Goal: Task Accomplishment & Management: Manage account settings

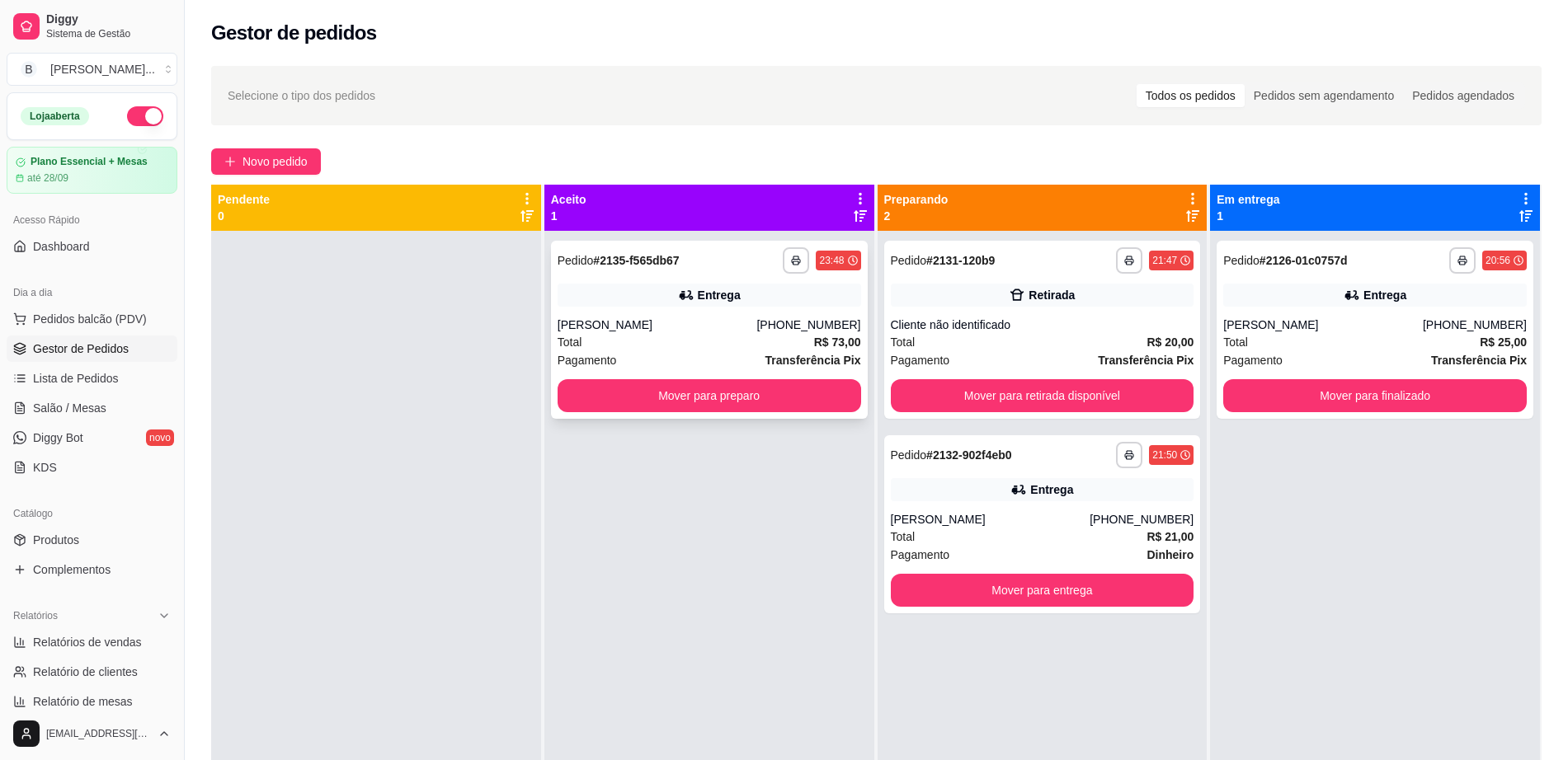
click at [735, 355] on div "Pagamento Transferência Pix" at bounding box center [709, 360] width 303 height 18
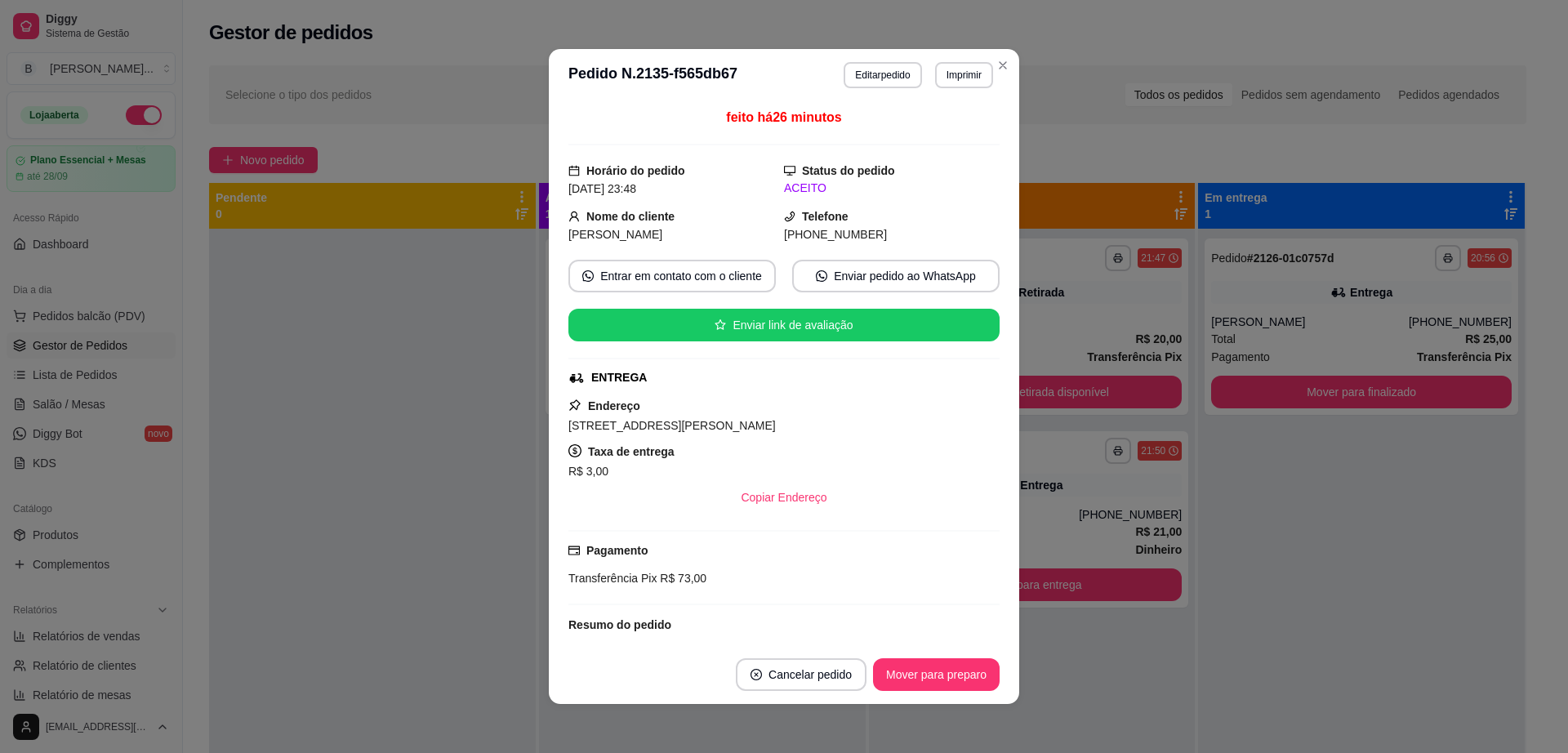
scroll to position [154, 0]
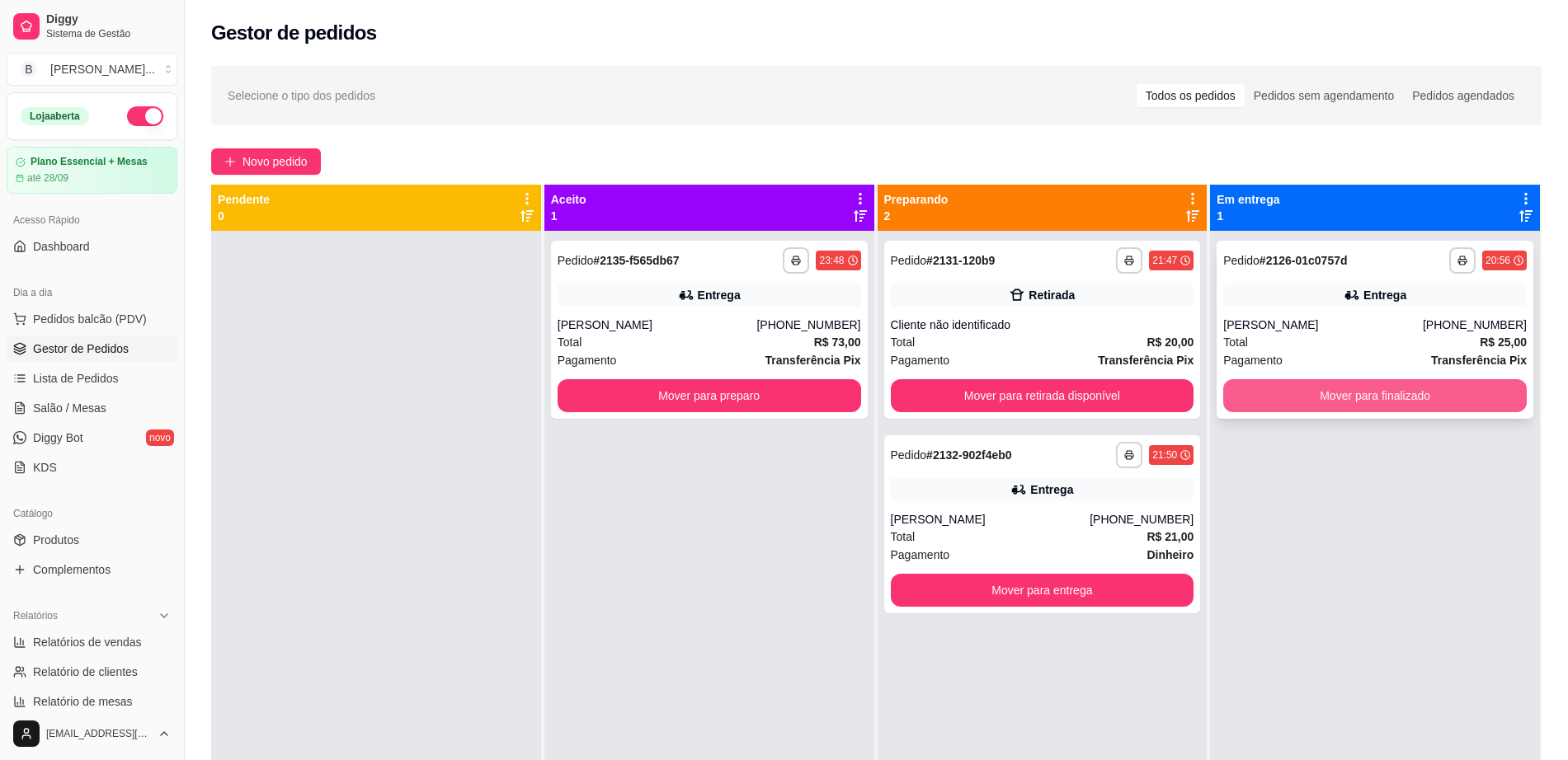
click at [1280, 395] on button "Mover para finalizado" at bounding box center [1374, 396] width 303 height 33
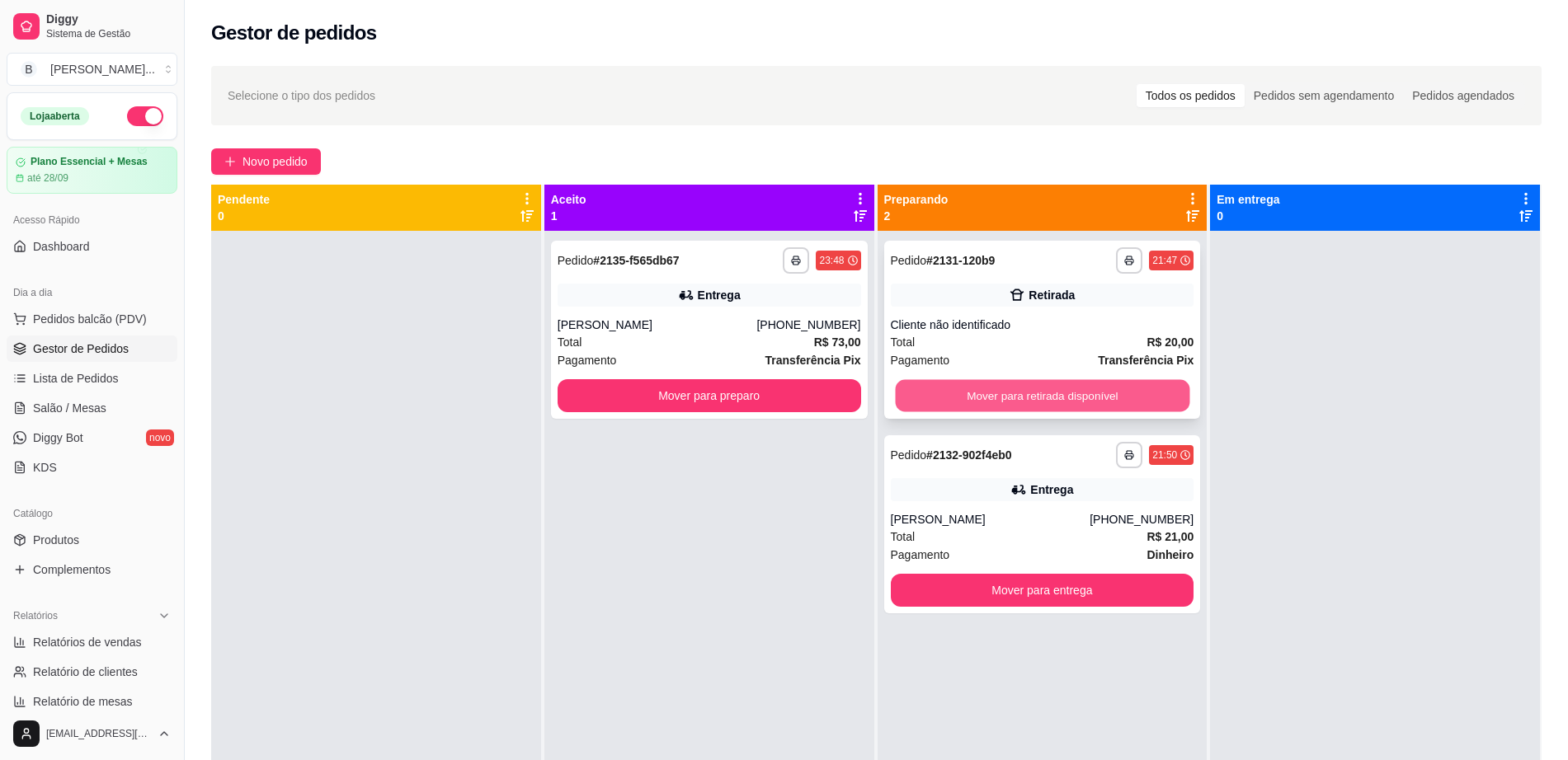
click at [1088, 390] on button "Mover para retirada disponível" at bounding box center [1042, 396] width 294 height 32
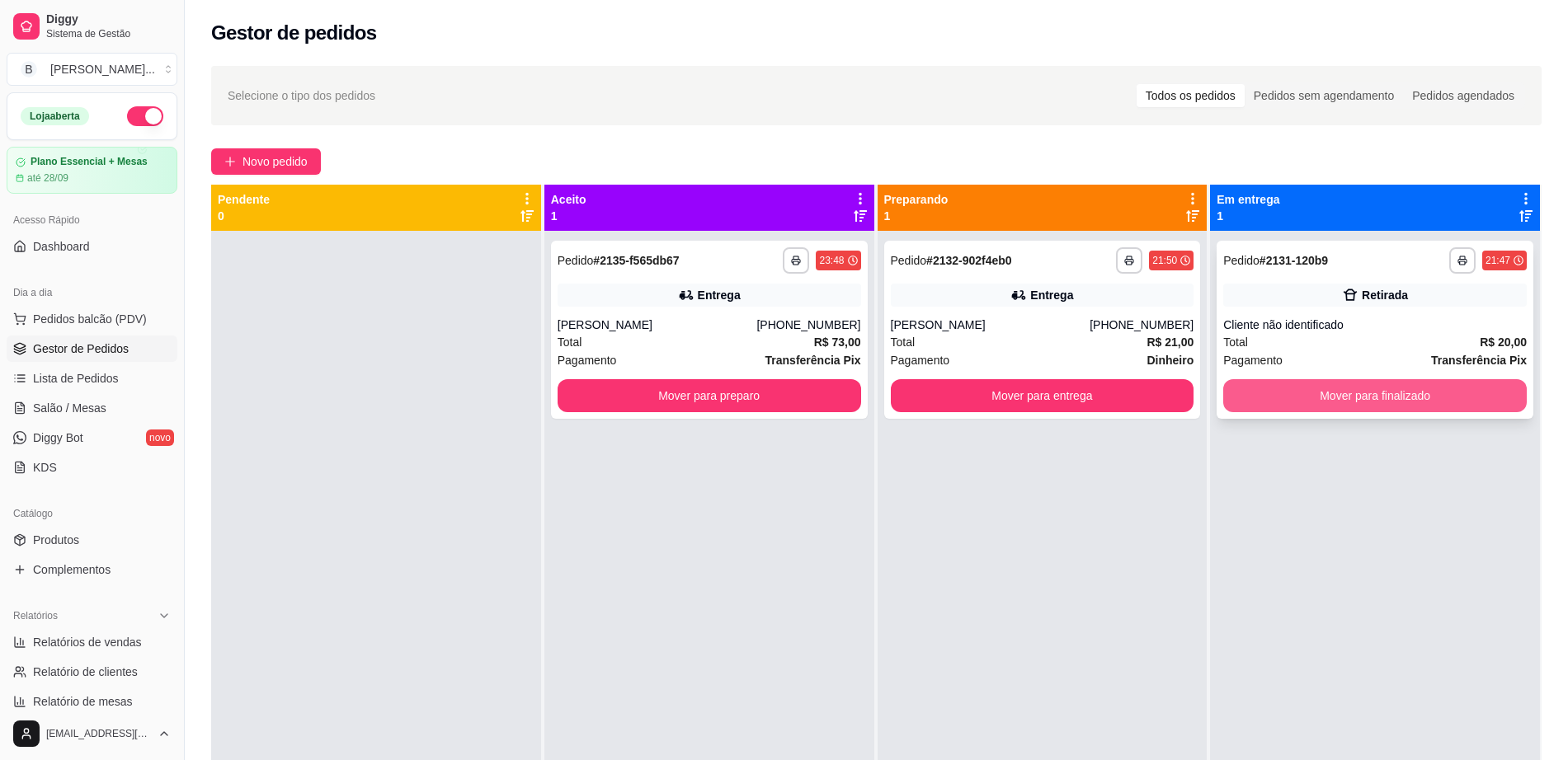
click at [1382, 393] on button "Mover para finalizado" at bounding box center [1374, 396] width 303 height 33
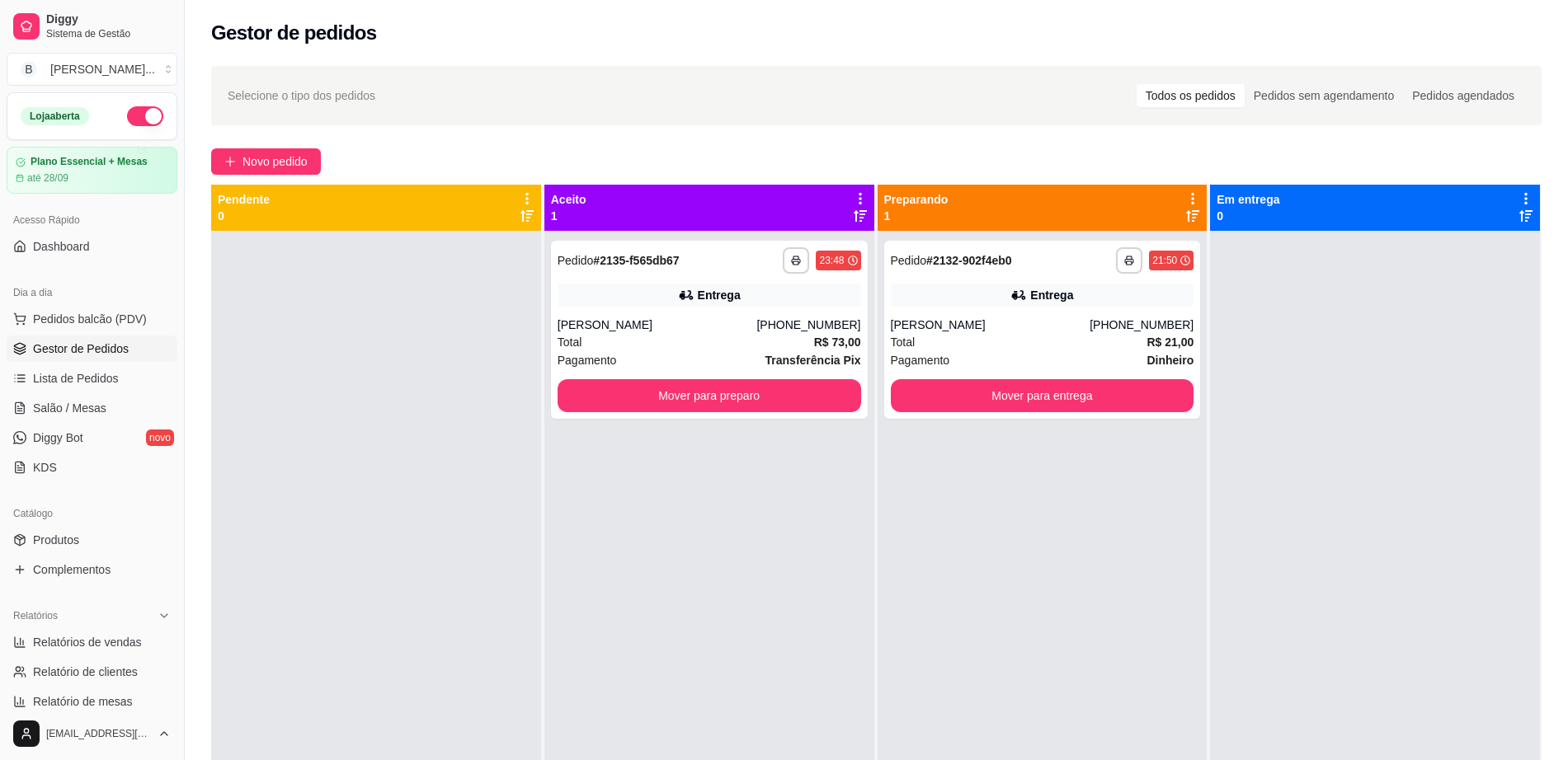
click at [136, 116] on button "button" at bounding box center [145, 116] width 36 height 20
click at [141, 116] on button "button" at bounding box center [145, 116] width 36 height 20
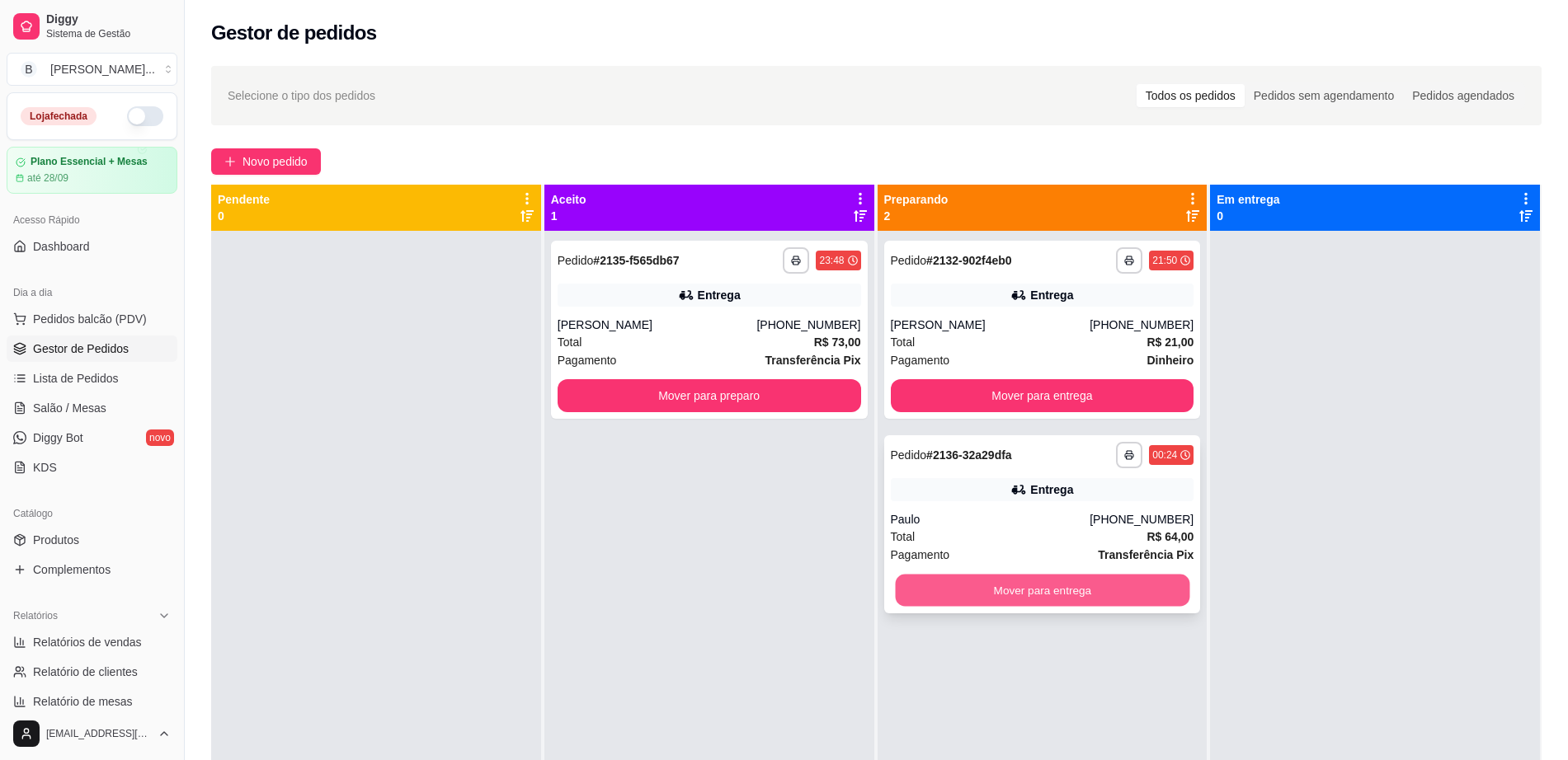
click at [970, 595] on button "Mover para entrega" at bounding box center [1042, 591] width 294 height 32
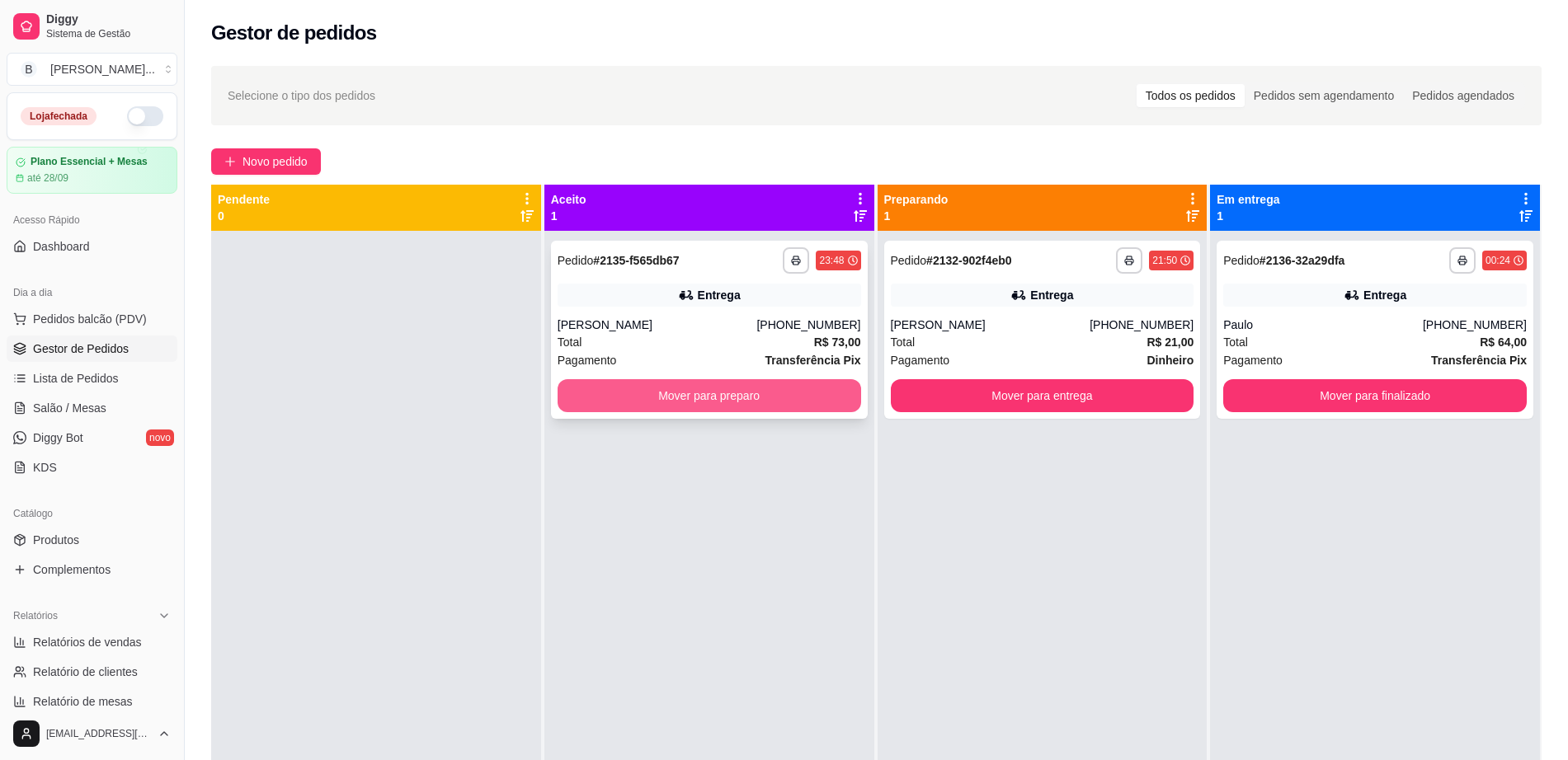
click at [745, 390] on button "Mover para preparo" at bounding box center [709, 396] width 303 height 33
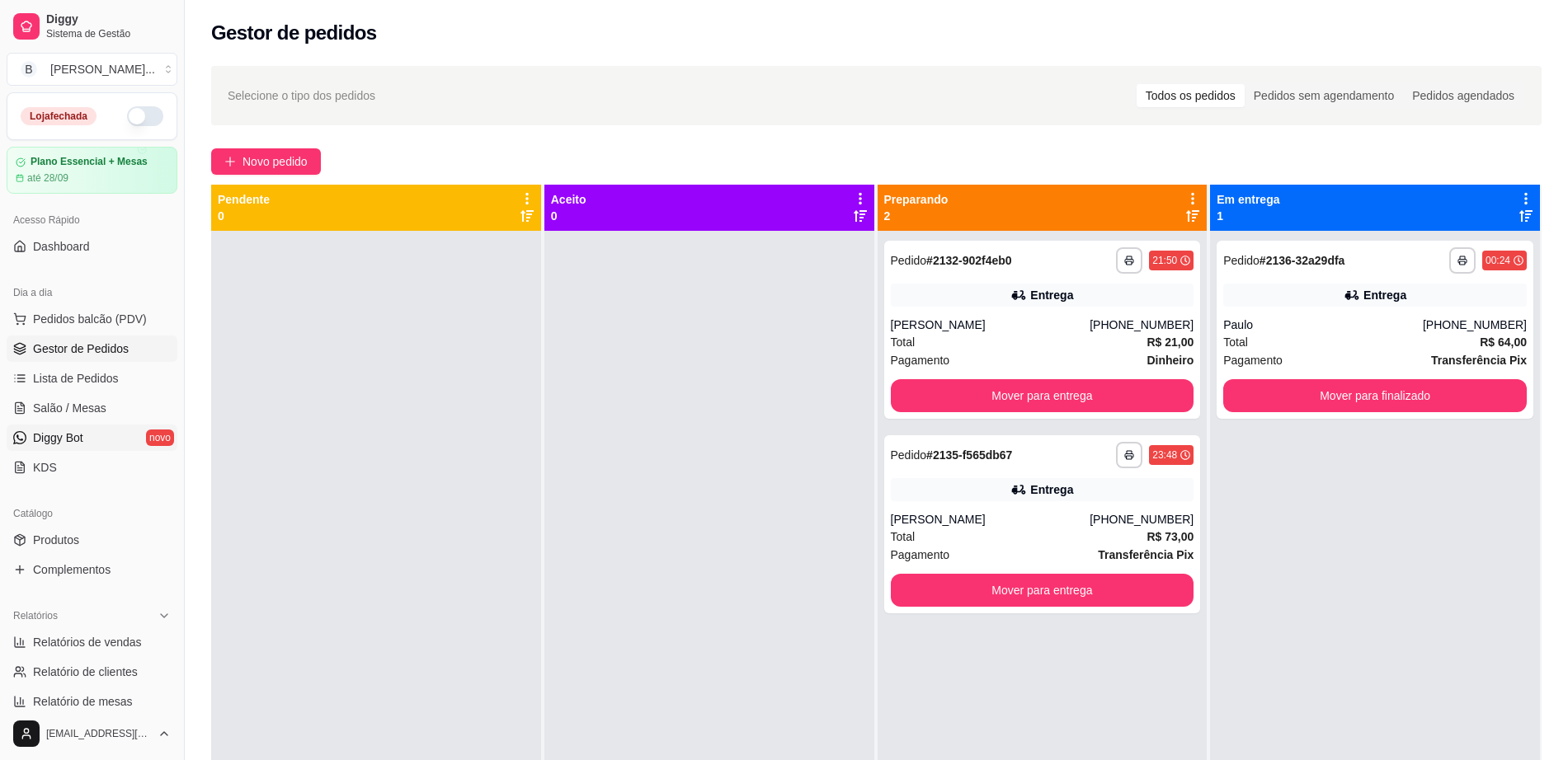
click at [91, 434] on link "Diggy Bot novo" at bounding box center [92, 437] width 171 height 26
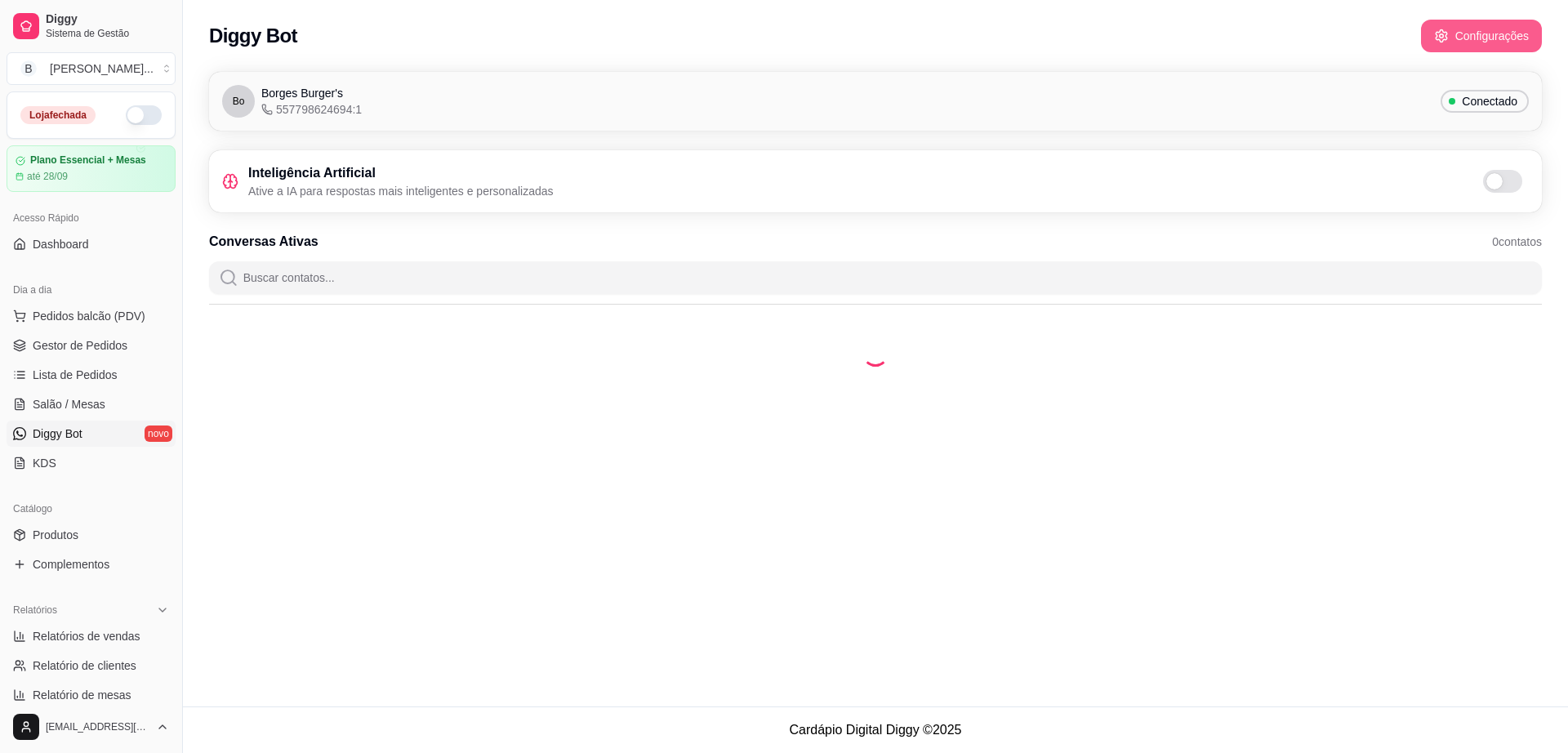
click at [1434, 39] on button "Configurações" at bounding box center [1482, 36] width 121 height 32
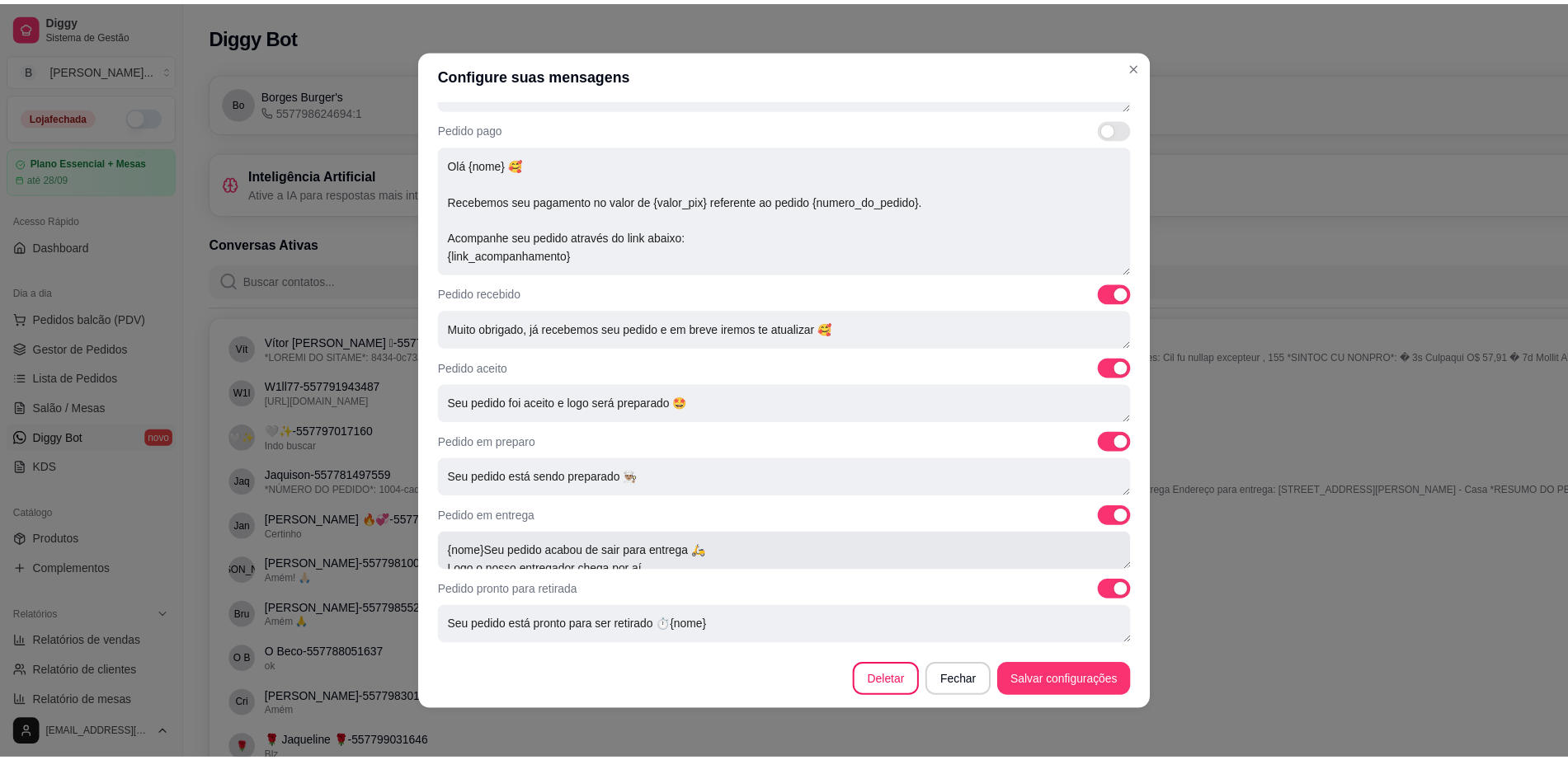
scroll to position [36, 0]
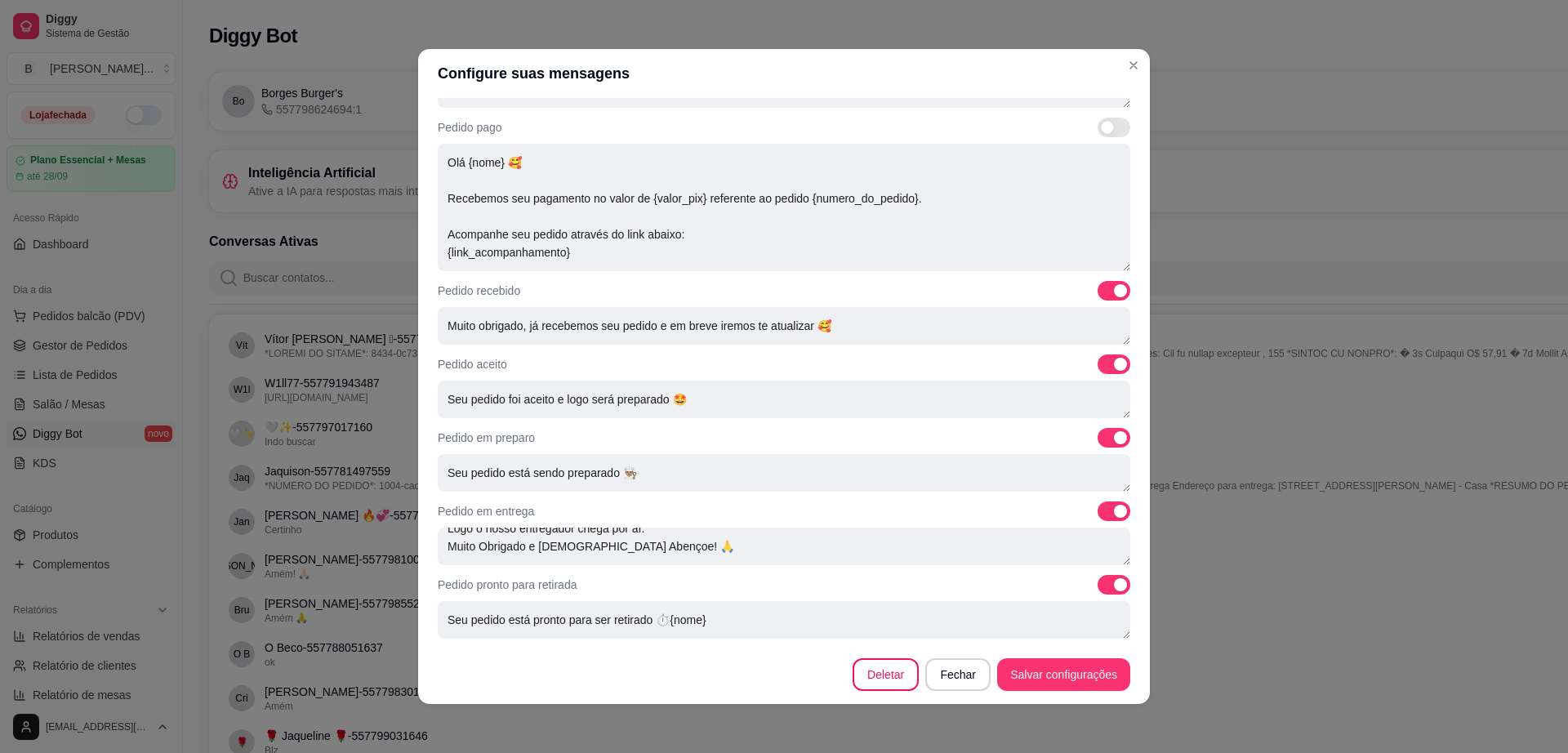
click at [1098, 504] on span at bounding box center [1114, 511] width 32 height 20
click at [1097, 515] on input "checkbox" at bounding box center [1102, 520] width 11 height 11
checkbox input "false"
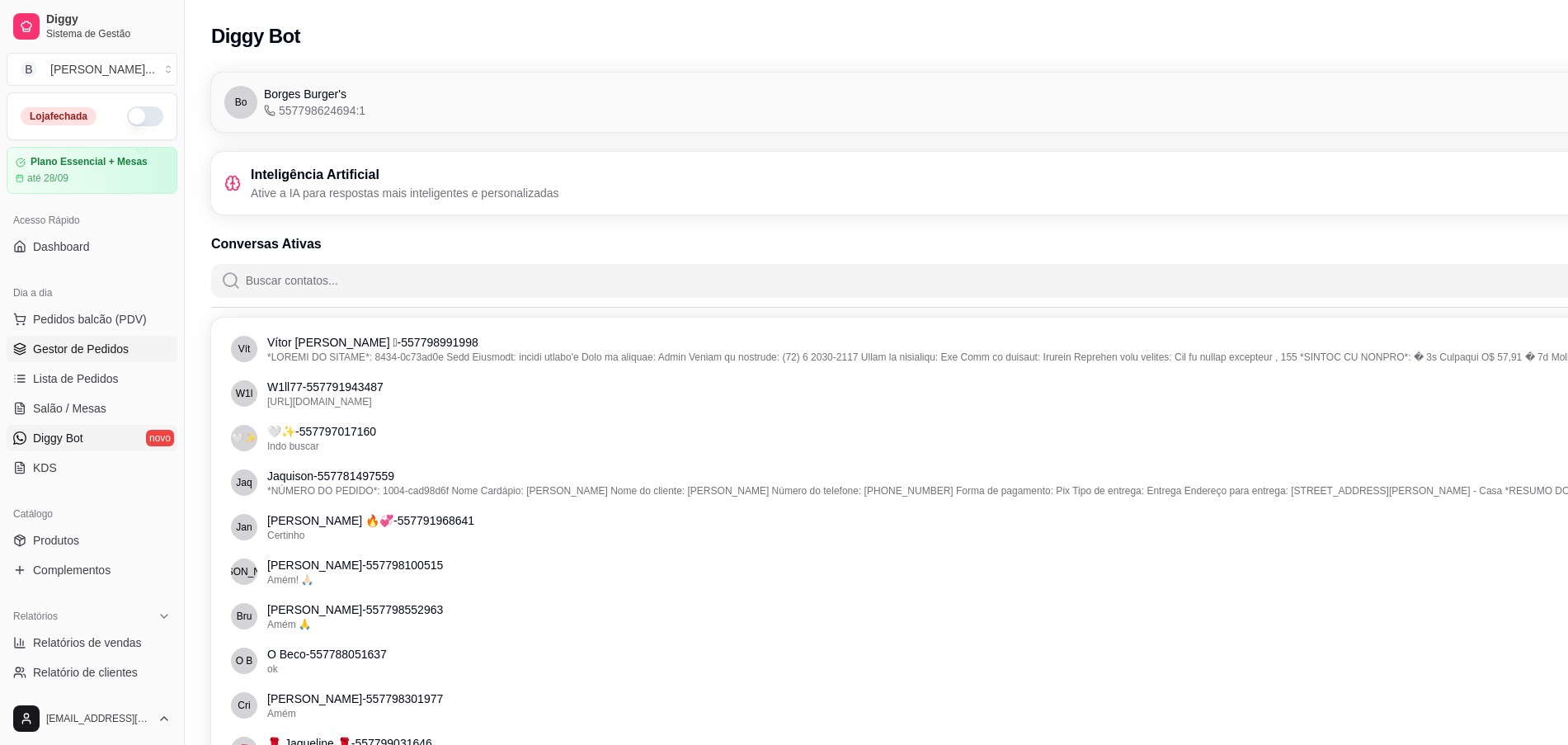
click at [127, 340] on link "Gestor de Pedidos" at bounding box center [92, 349] width 171 height 26
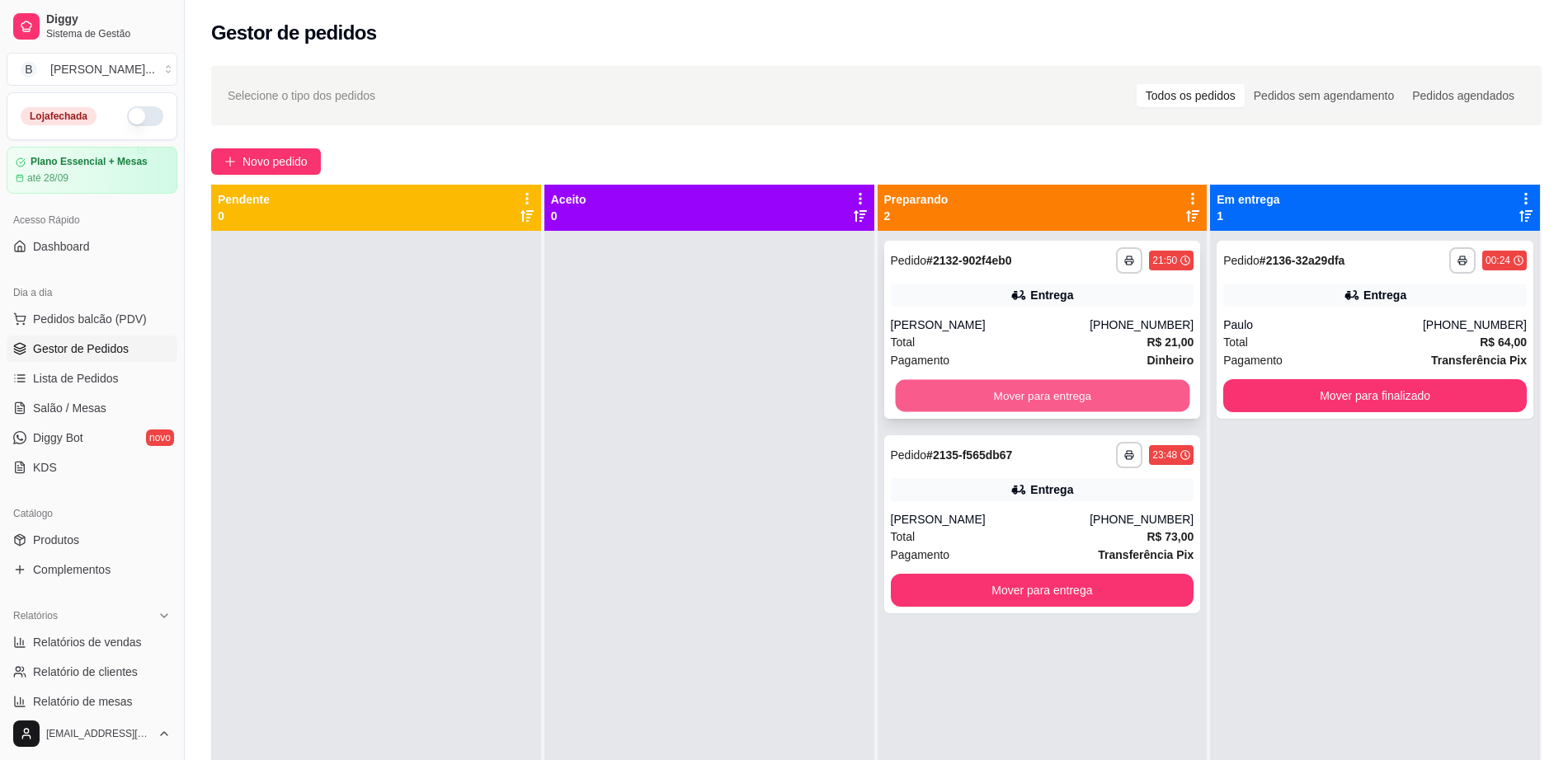
click at [921, 397] on button "Mover para entrega" at bounding box center [1042, 396] width 294 height 32
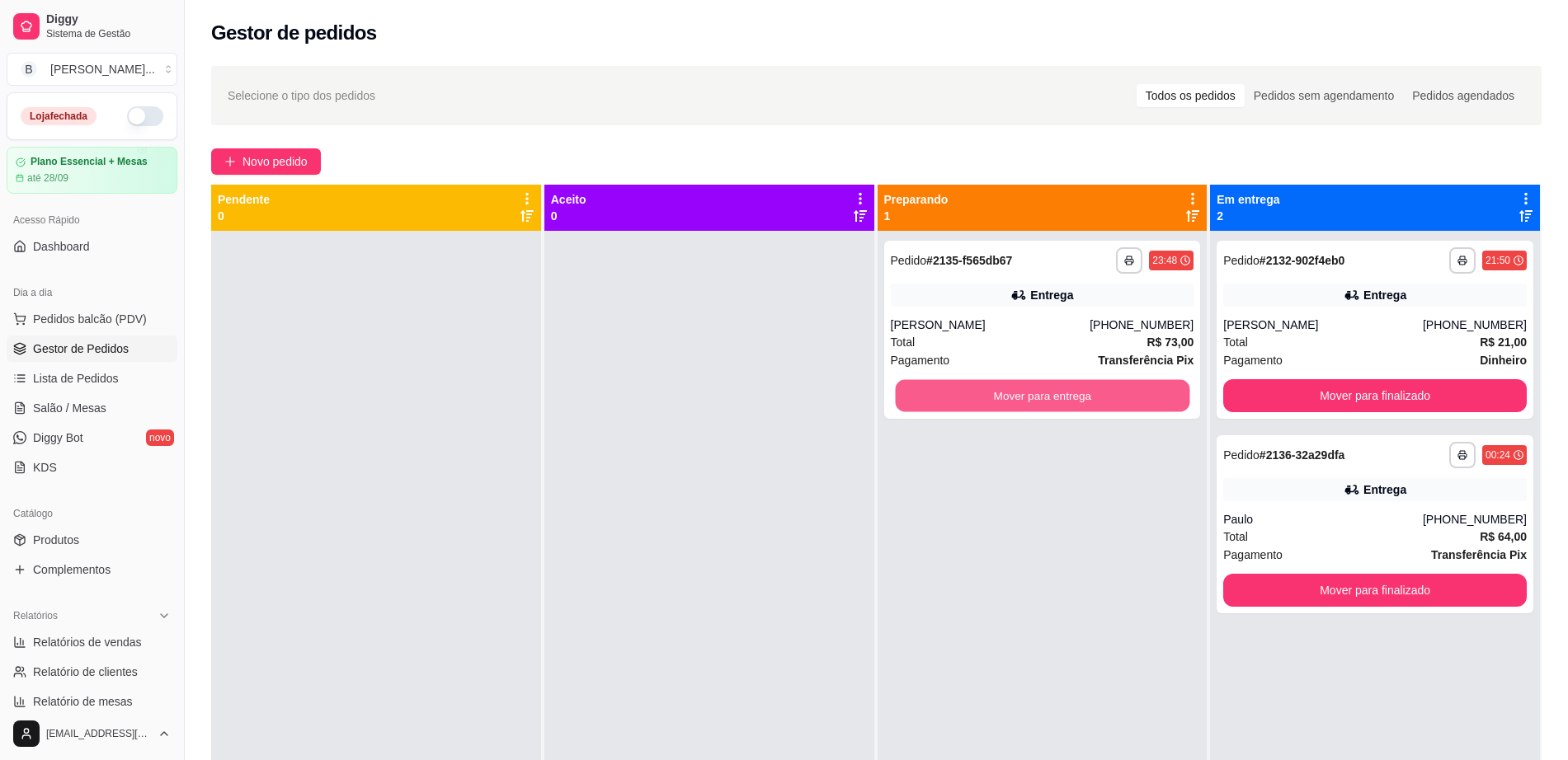
click at [921, 397] on button "Mover para entrega" at bounding box center [1042, 396] width 294 height 32
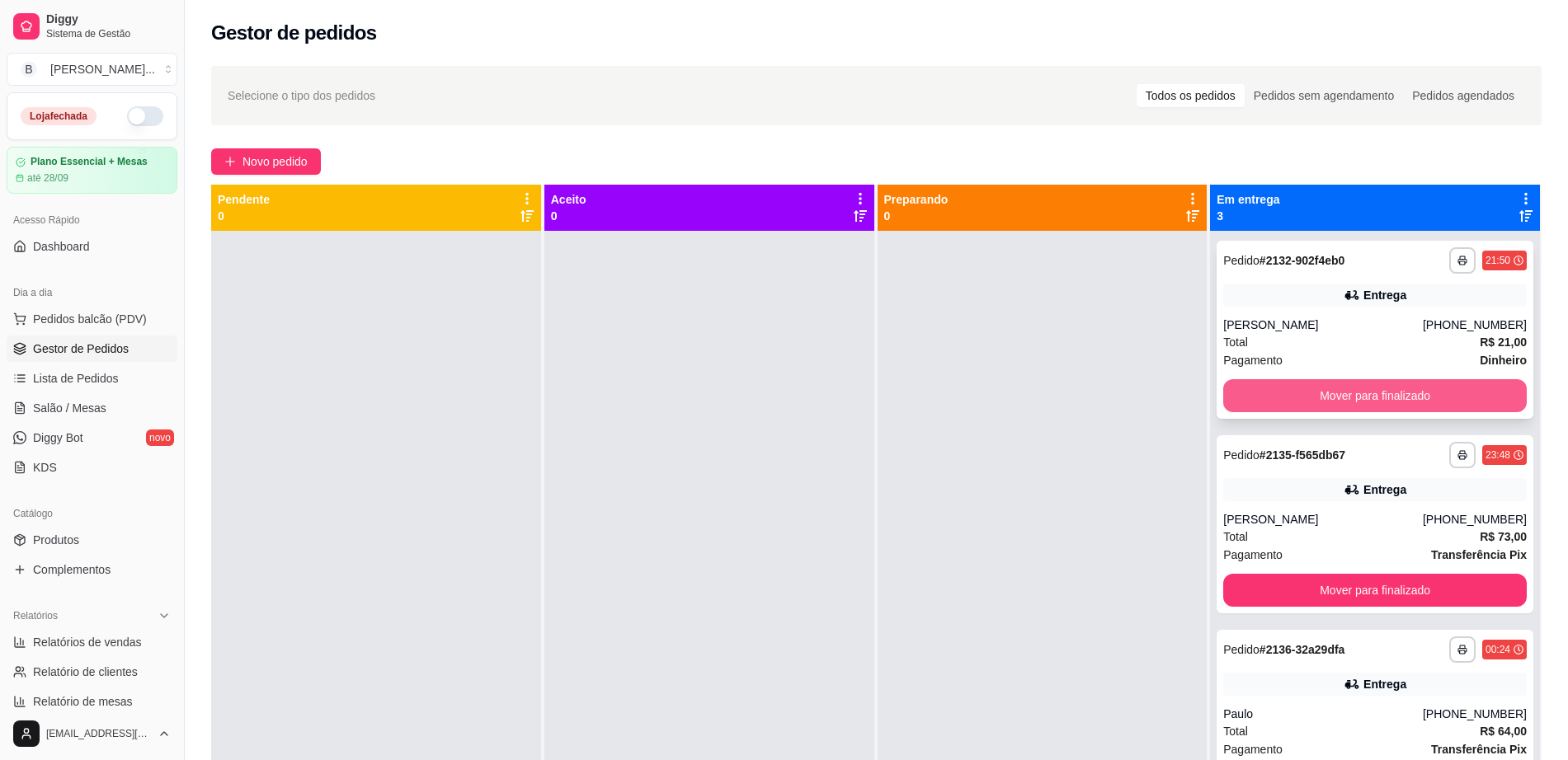
click at [1270, 392] on button "Mover para finalizado" at bounding box center [1374, 396] width 303 height 33
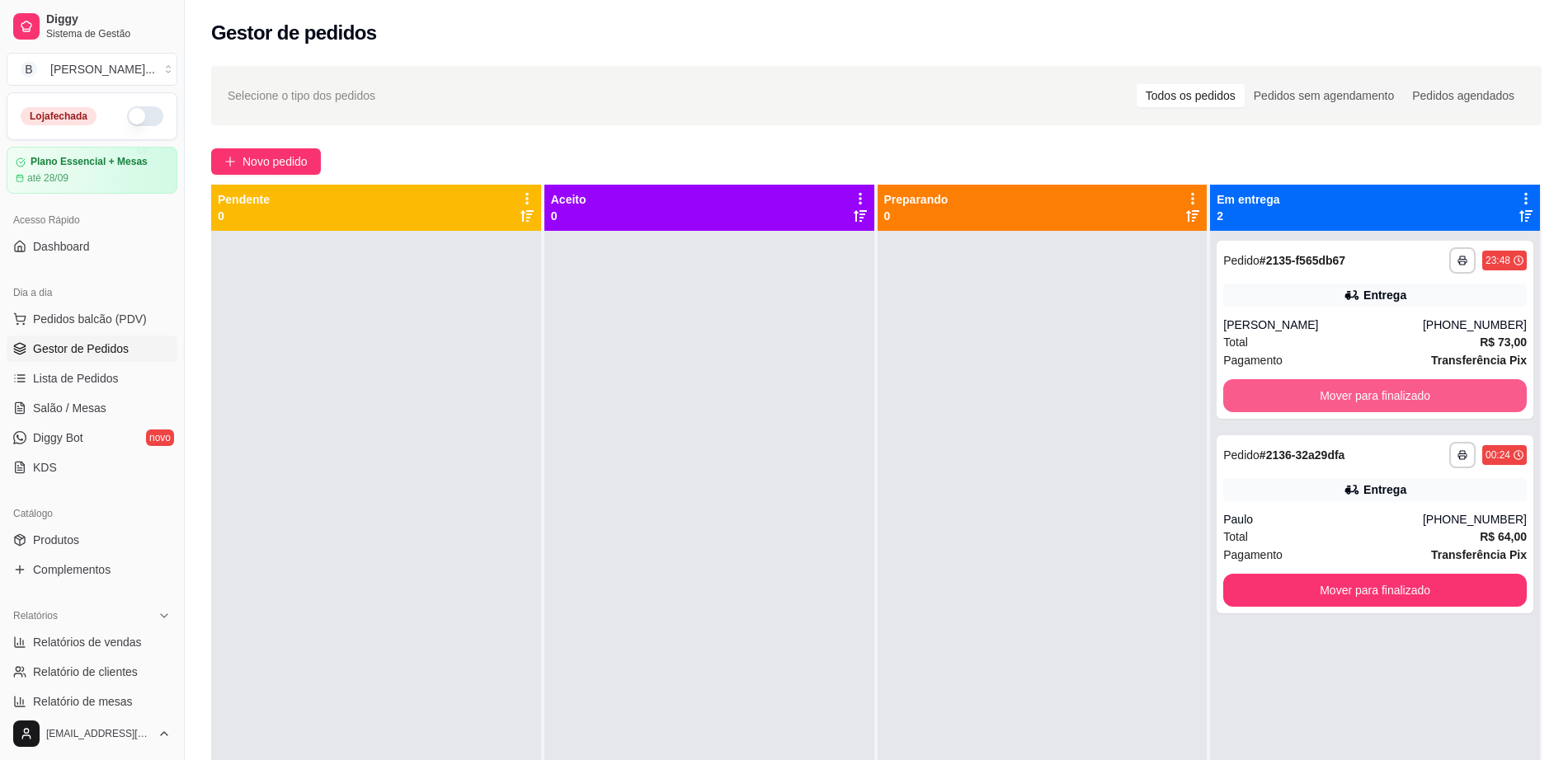
click at [1270, 392] on button "Mover para finalizado" at bounding box center [1374, 396] width 303 height 33
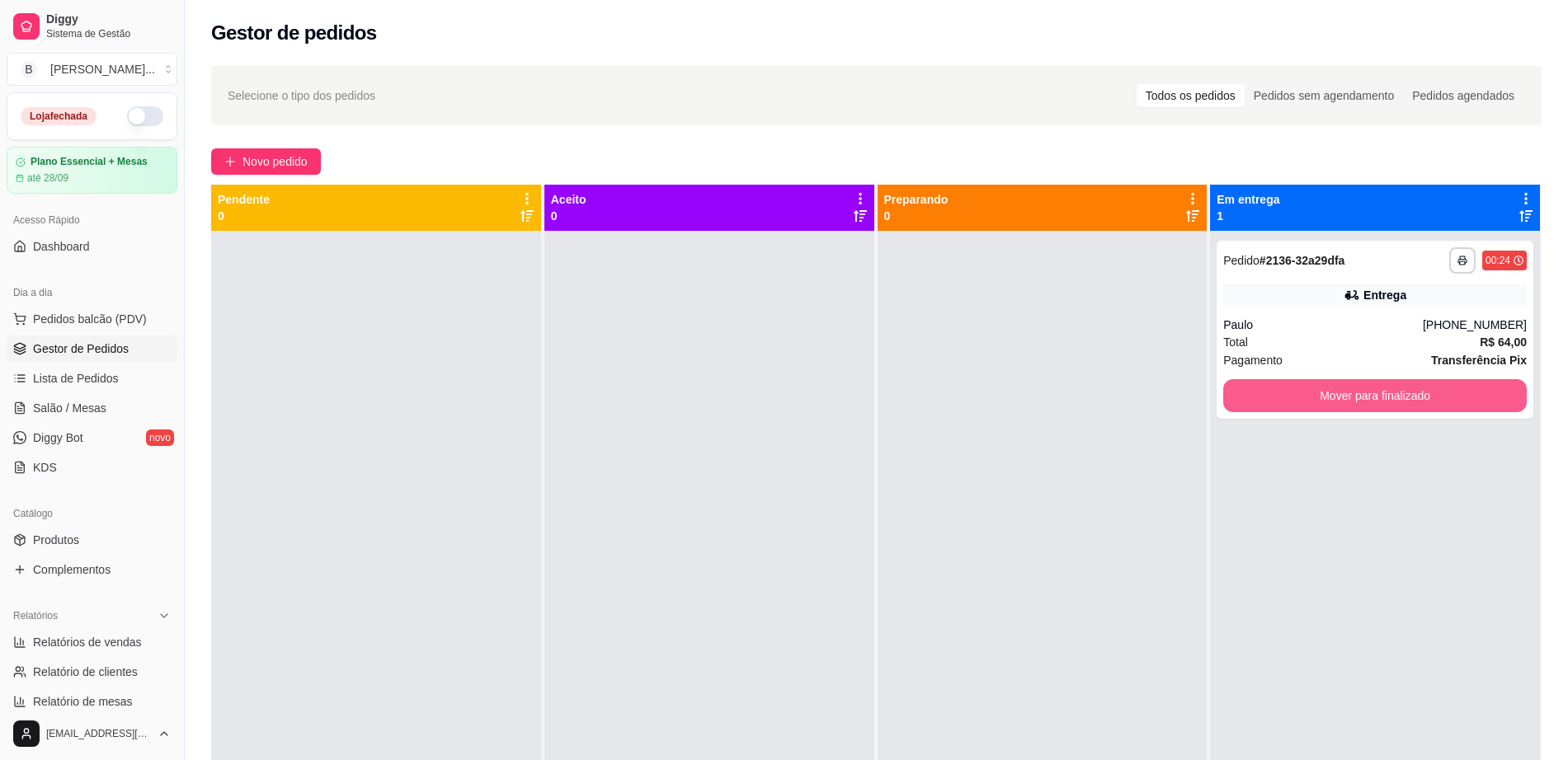
click at [1270, 392] on button "Mover para finalizado" at bounding box center [1374, 396] width 303 height 33
